Goal: Transaction & Acquisition: Register for event/course

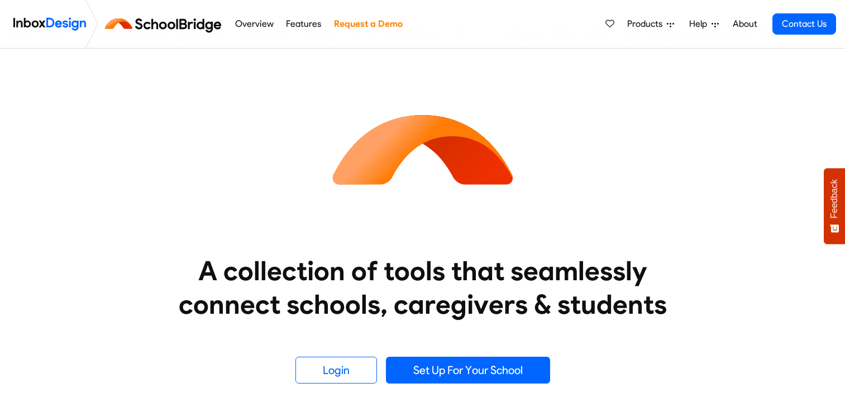
click at [498, 366] on link "Set Up For Your School" at bounding box center [468, 370] width 164 height 27
click at [344, 364] on link "Login" at bounding box center [336, 370] width 82 height 27
